Goal: Information Seeking & Learning: Understand process/instructions

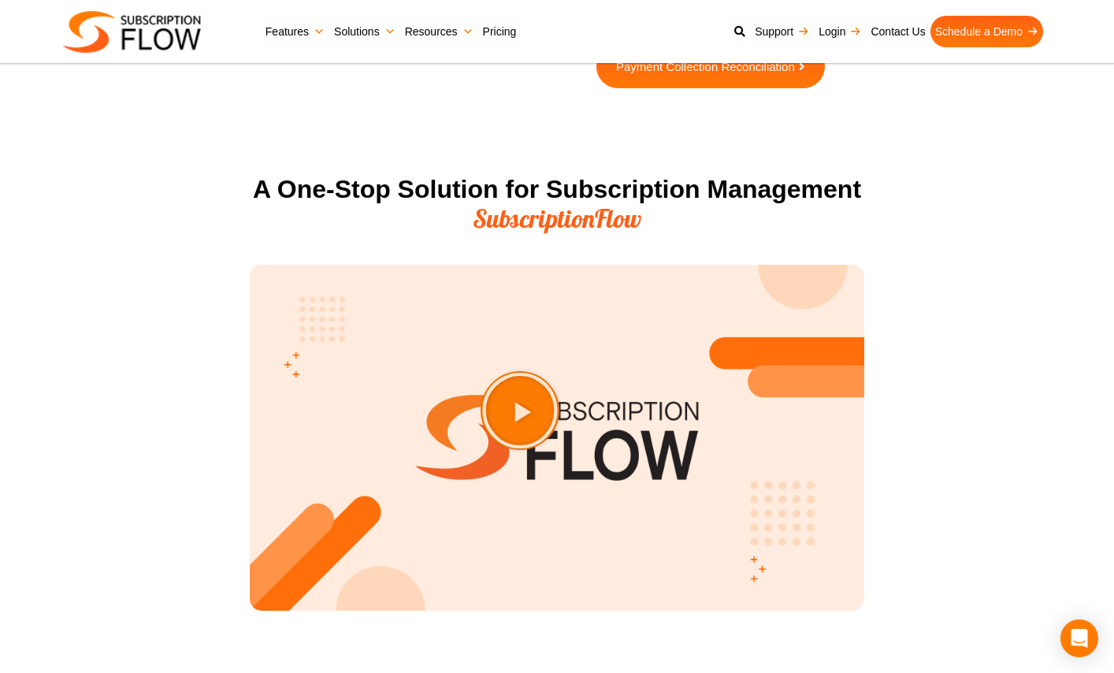
scroll to position [1755, 0]
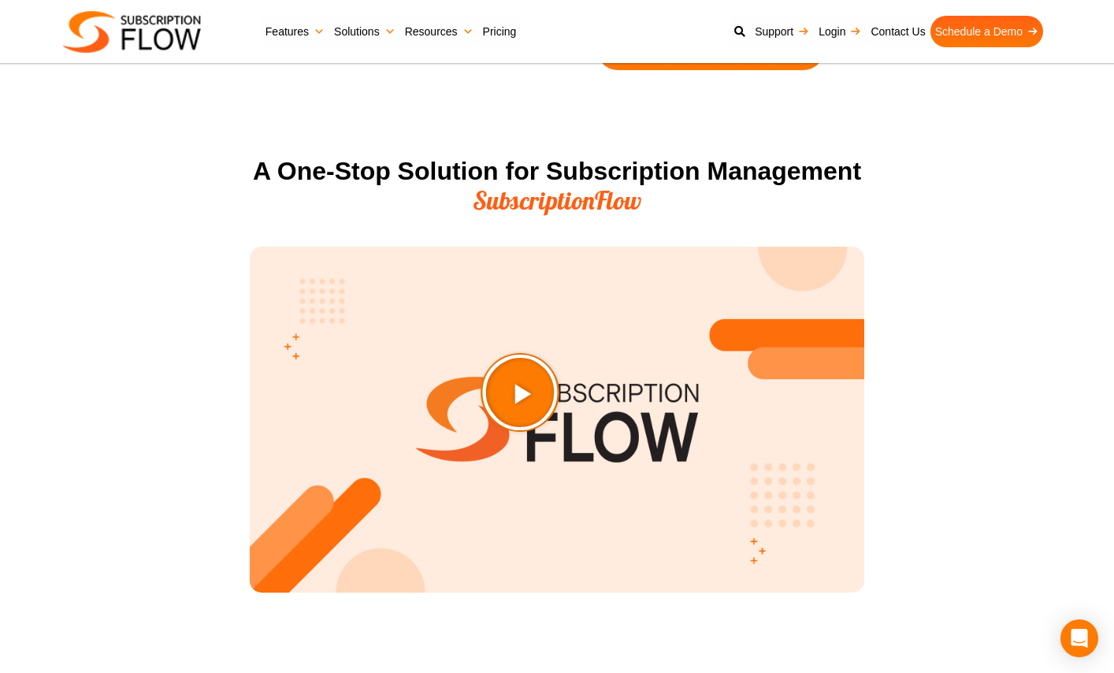
click at [546, 426] on icon "Play Video about SubscriptionFlow-Video" at bounding box center [559, 431] width 79 height 79
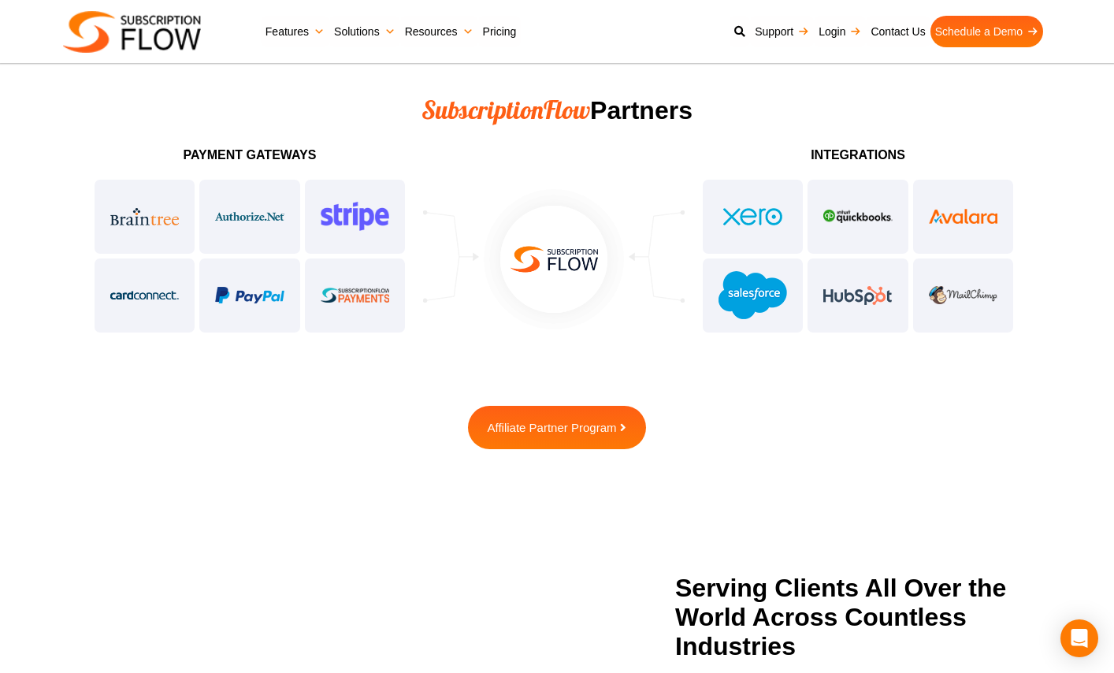
scroll to position [3951, 0]
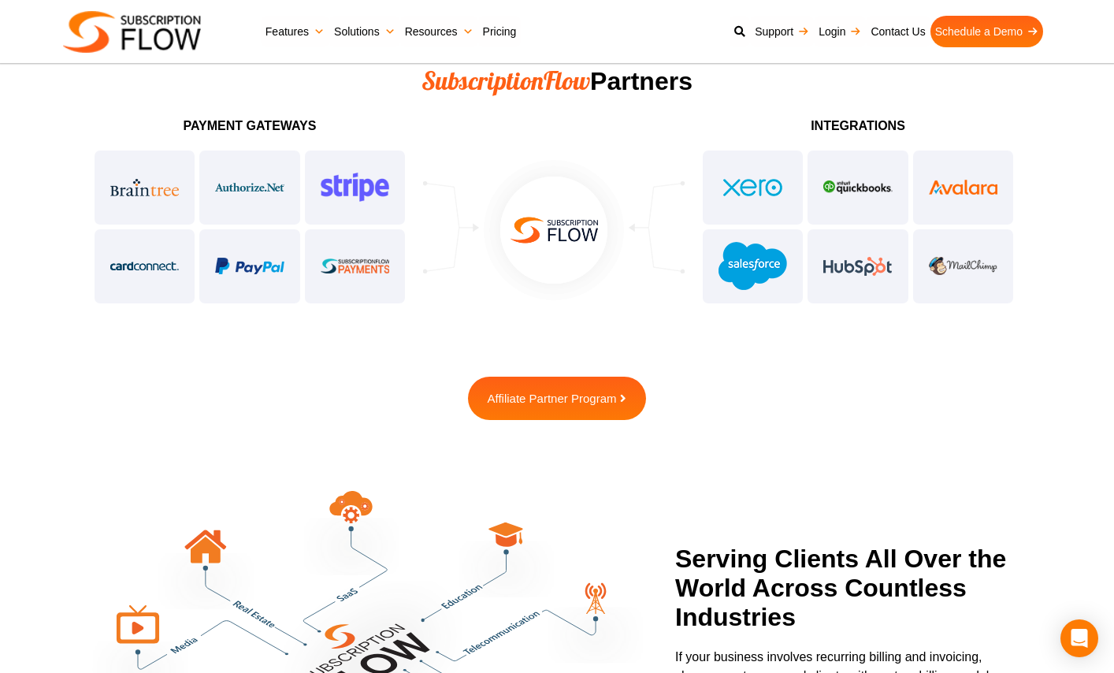
click at [857, 260] on div at bounding box center [858, 227] width 315 height 158
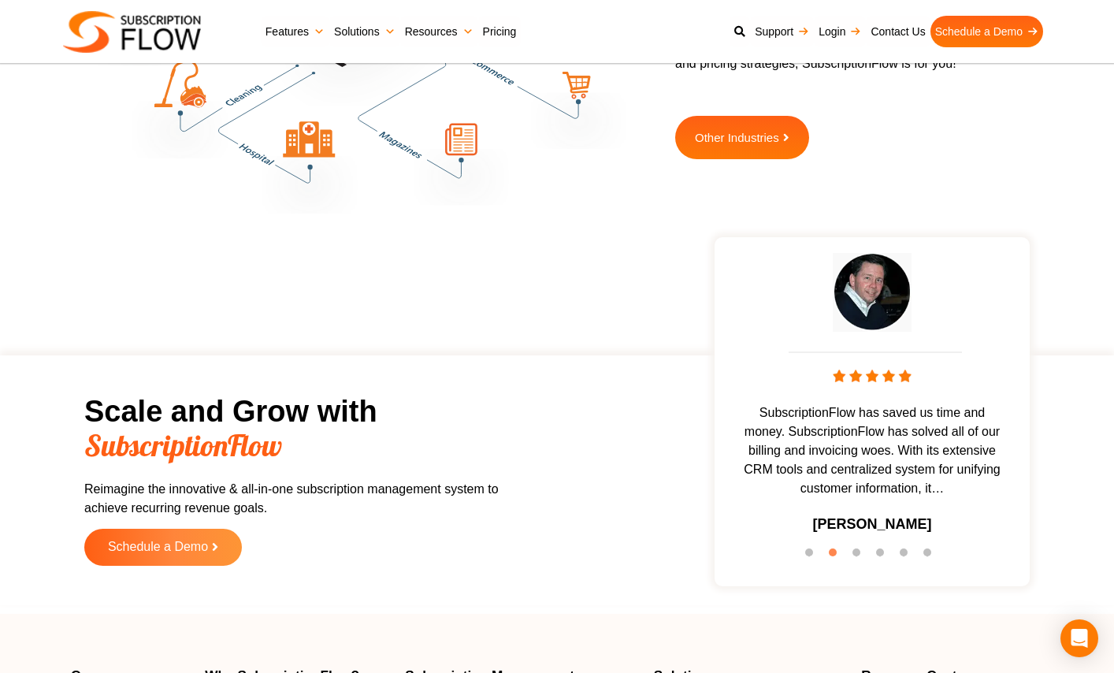
scroll to position [4605, 0]
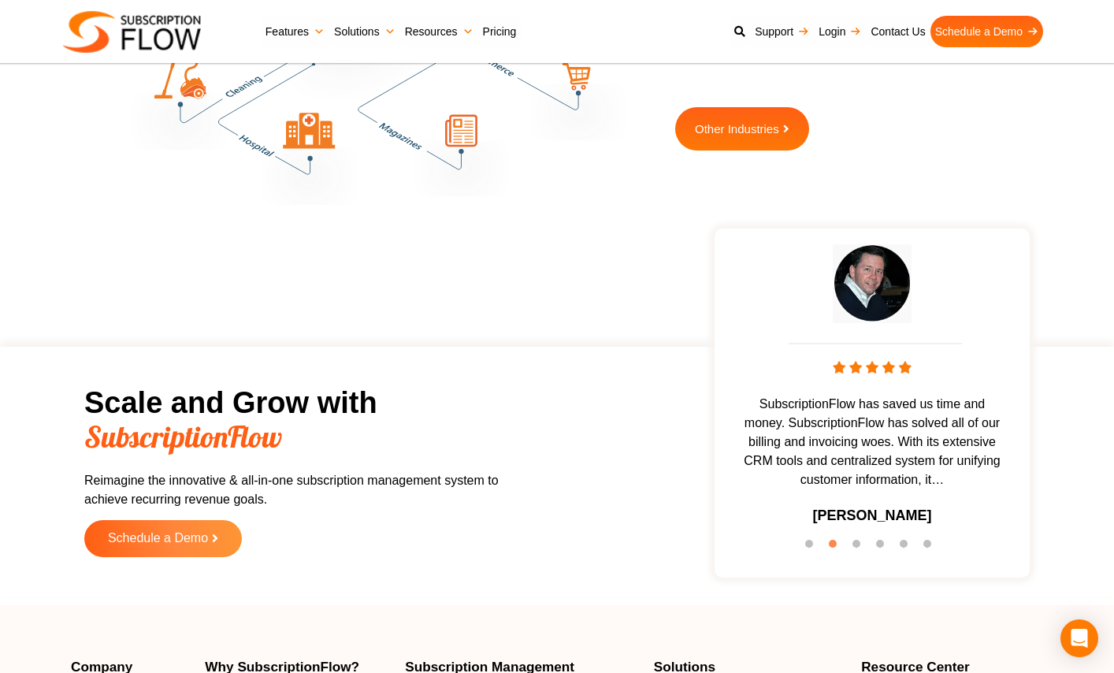
click at [858, 540] on li "3" at bounding box center [861, 548] width 16 height 16
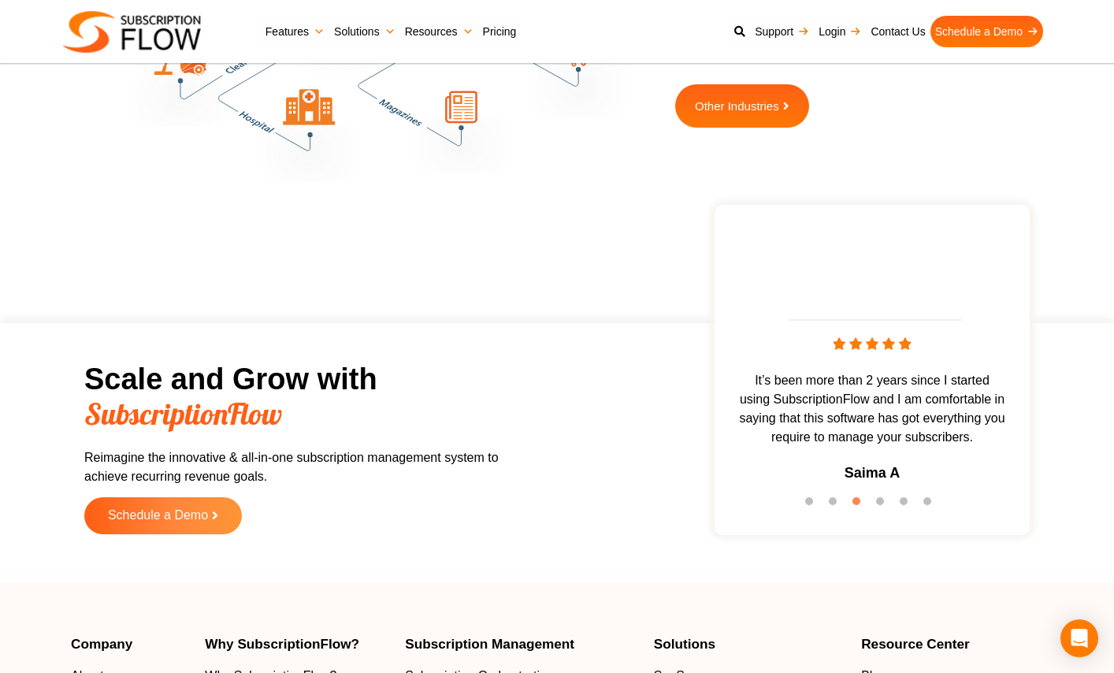
scroll to position [4669, 0]
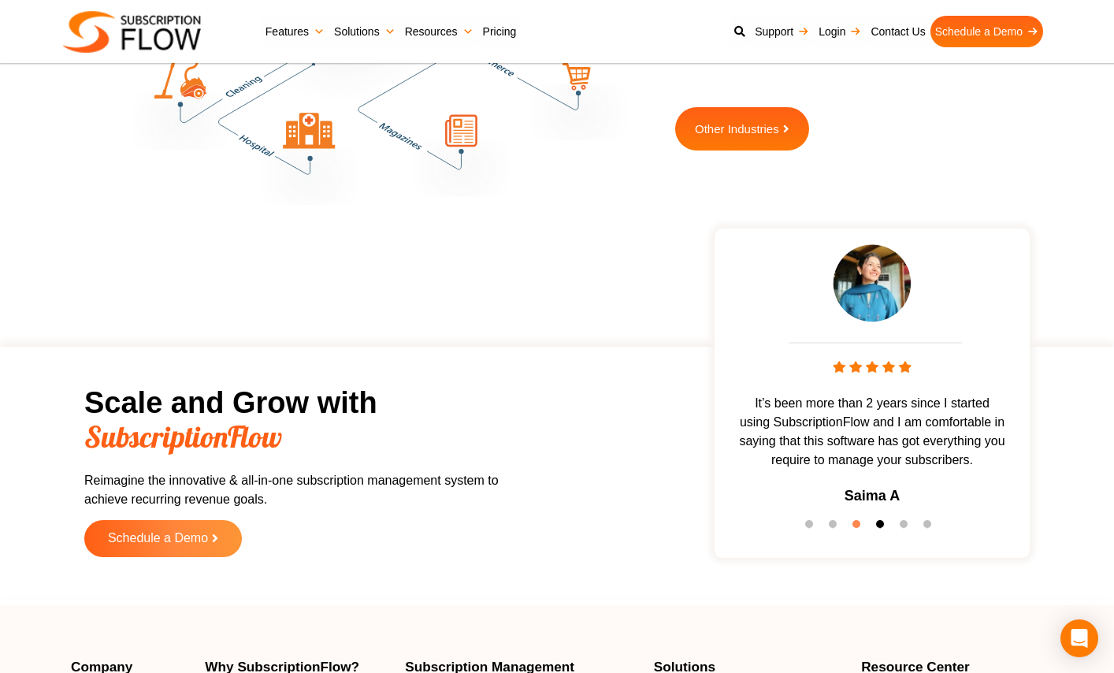
click at [877, 523] on button "4" at bounding box center [884, 528] width 16 height 16
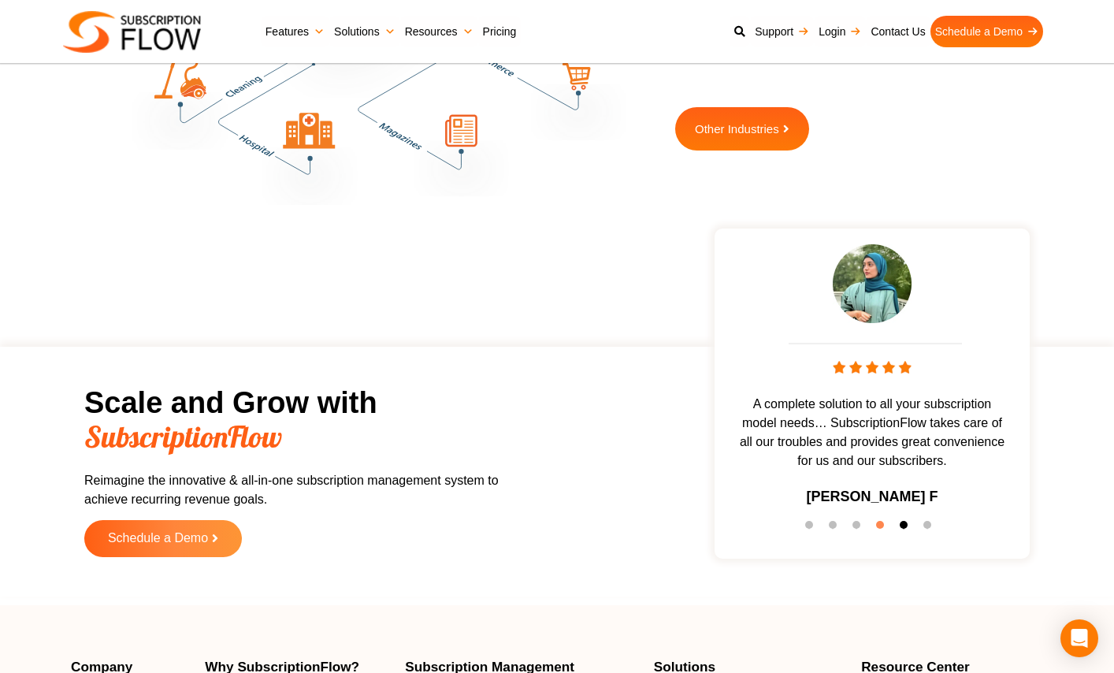
click at [909, 524] on button "5" at bounding box center [908, 529] width 16 height 16
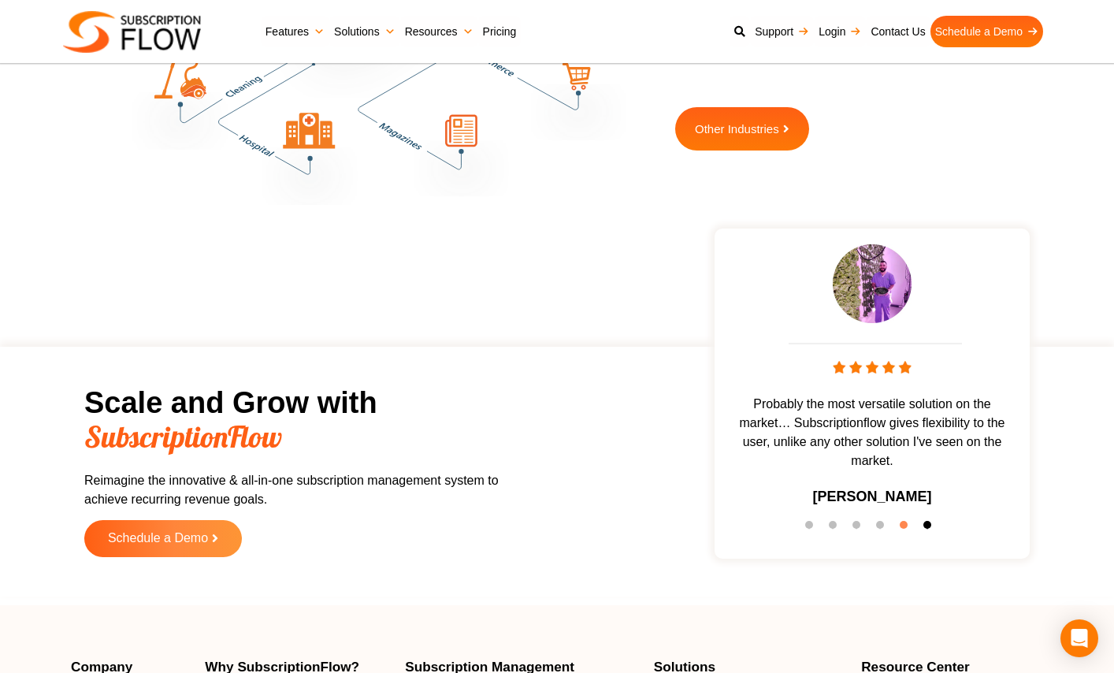
click at [926, 525] on button "6" at bounding box center [932, 529] width 16 height 16
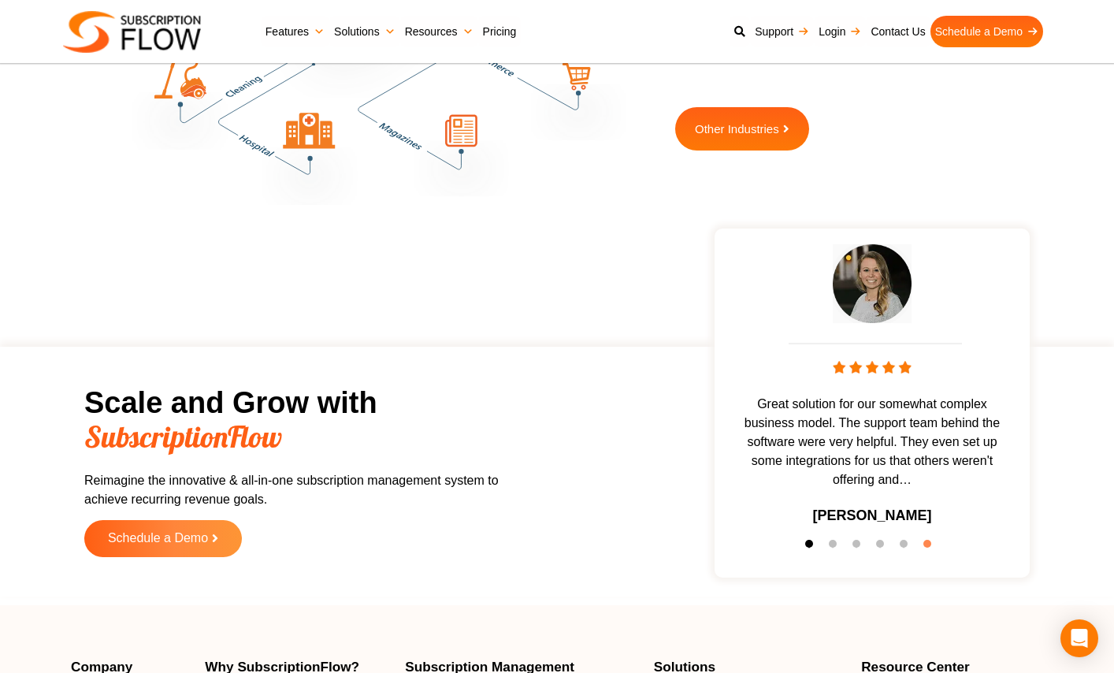
click at [805, 544] on button "1" at bounding box center [813, 548] width 16 height 16
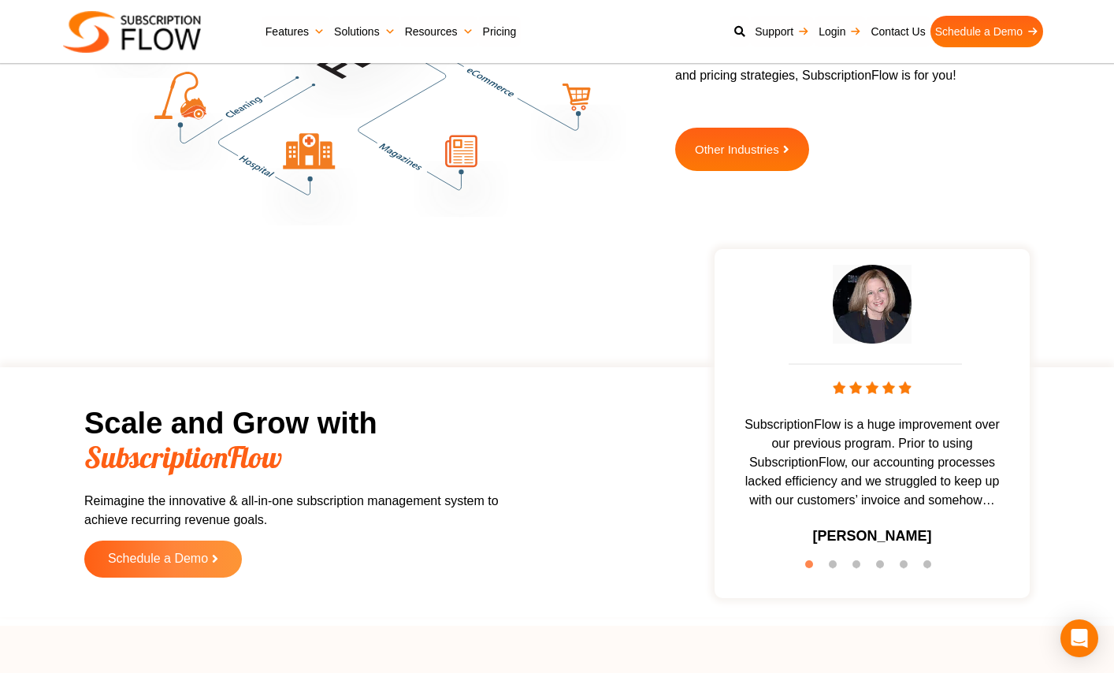
scroll to position [4615, 0]
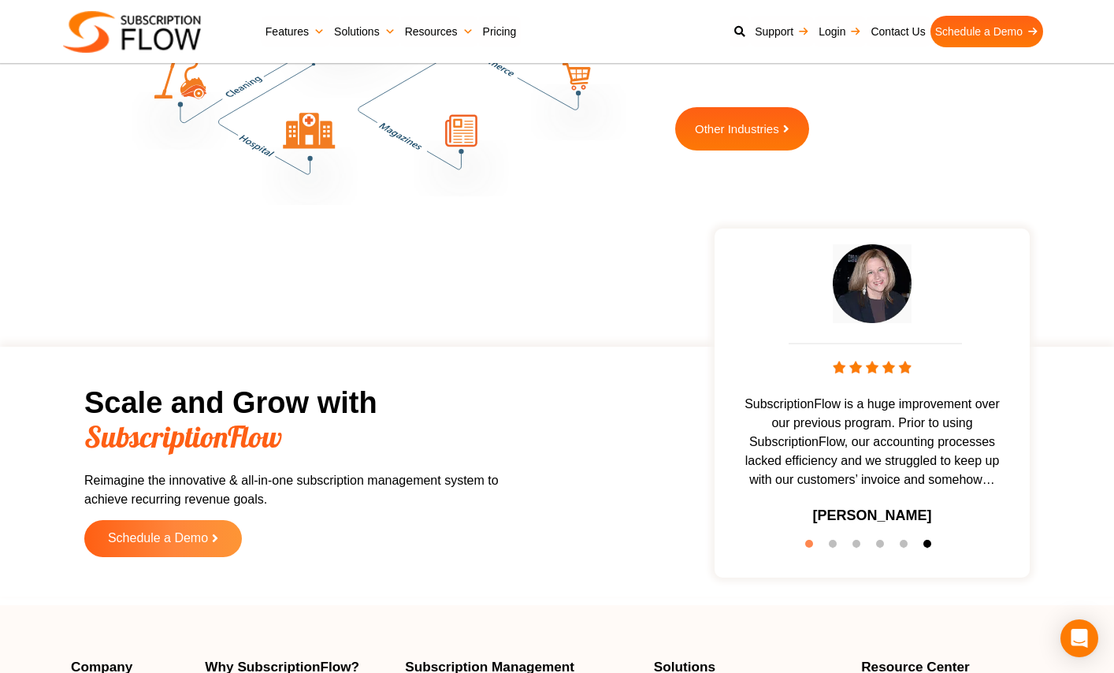
click at [930, 544] on button "6" at bounding box center [932, 548] width 16 height 16
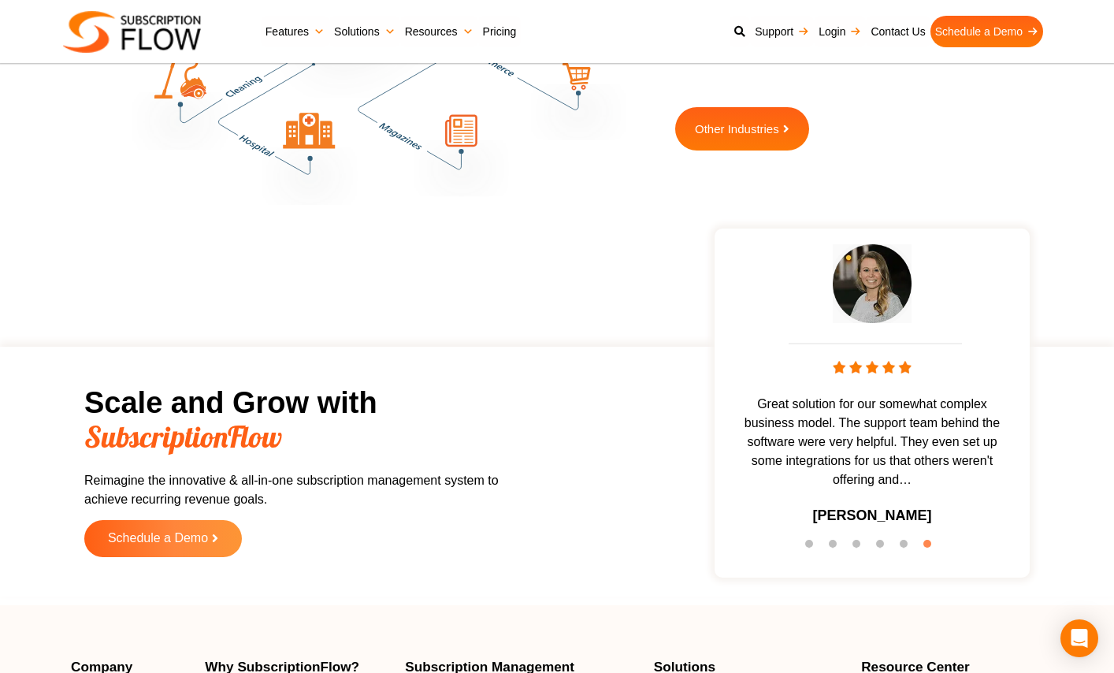
click at [885, 460] on span "Great solution for our somewhat complex business model. The support team behind…" at bounding box center [872, 442] width 299 height 95
click at [902, 549] on button "5" at bounding box center [908, 548] width 16 height 16
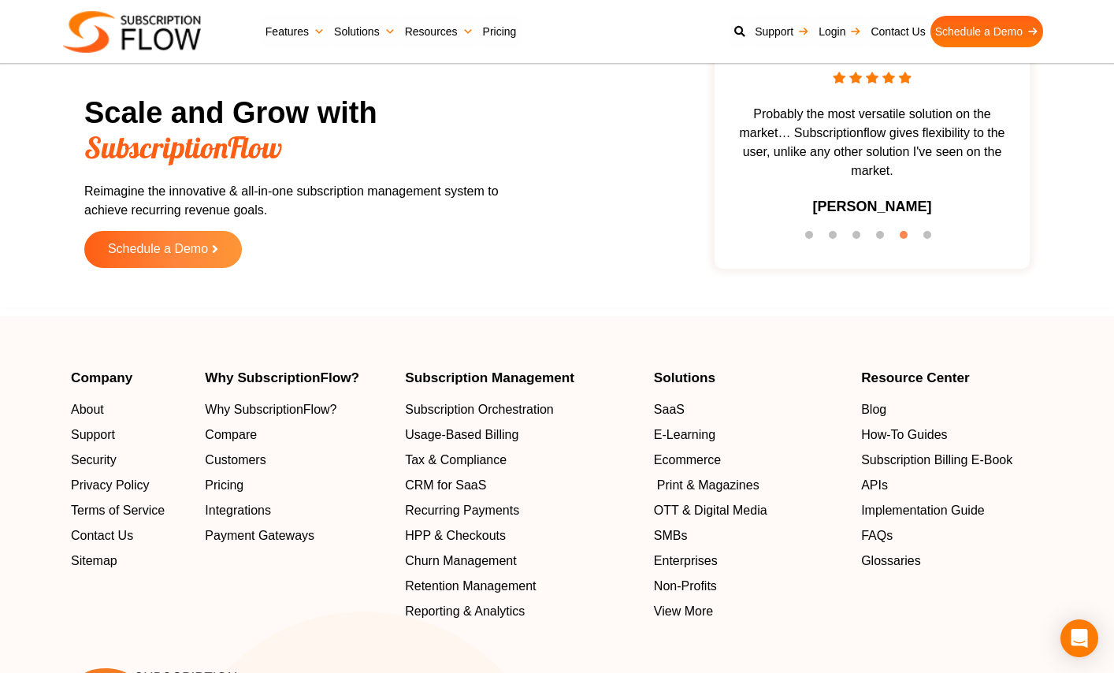
scroll to position [4882, 0]
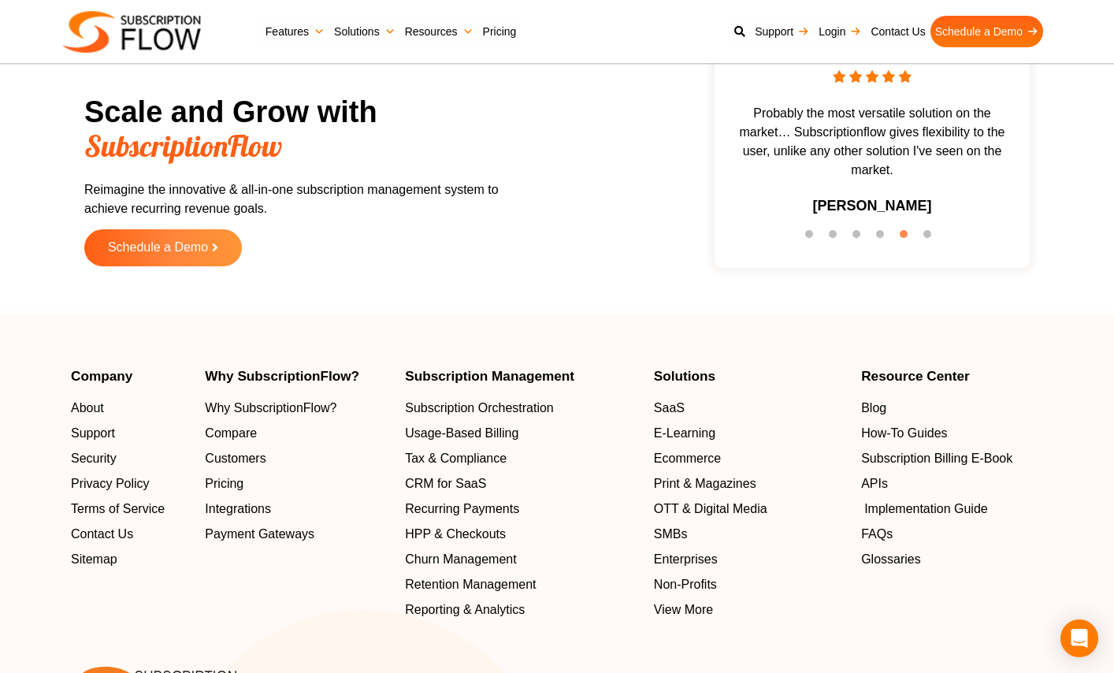
click at [891, 508] on span "Implementation Guide" at bounding box center [927, 509] width 124 height 19
